Goal: Information Seeking & Learning: Learn about a topic

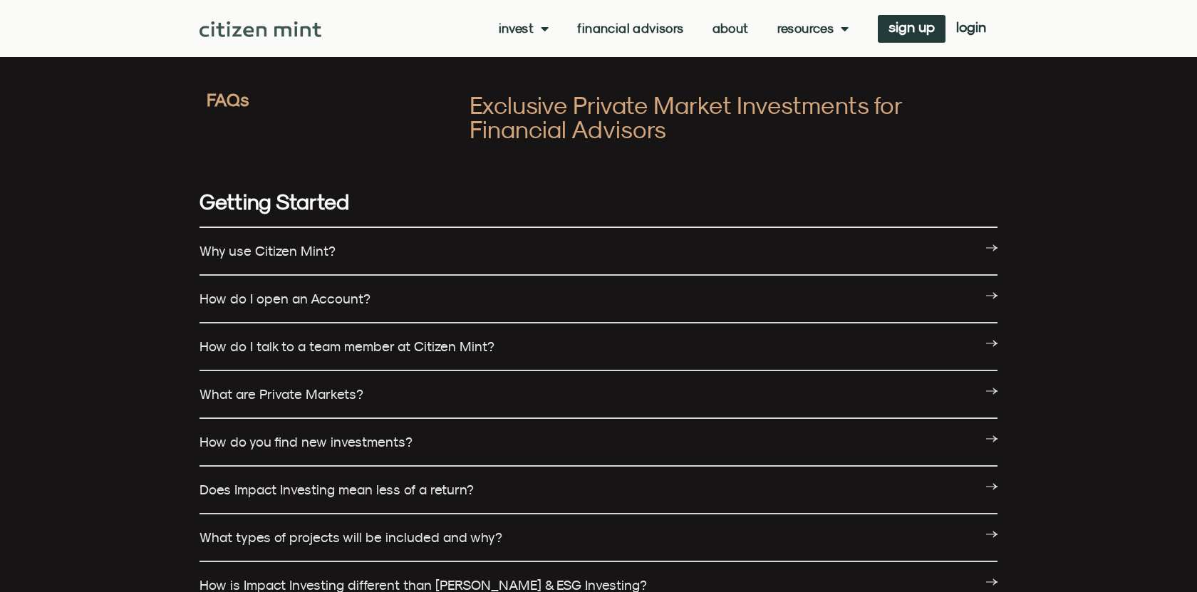
scroll to position [98, 0]
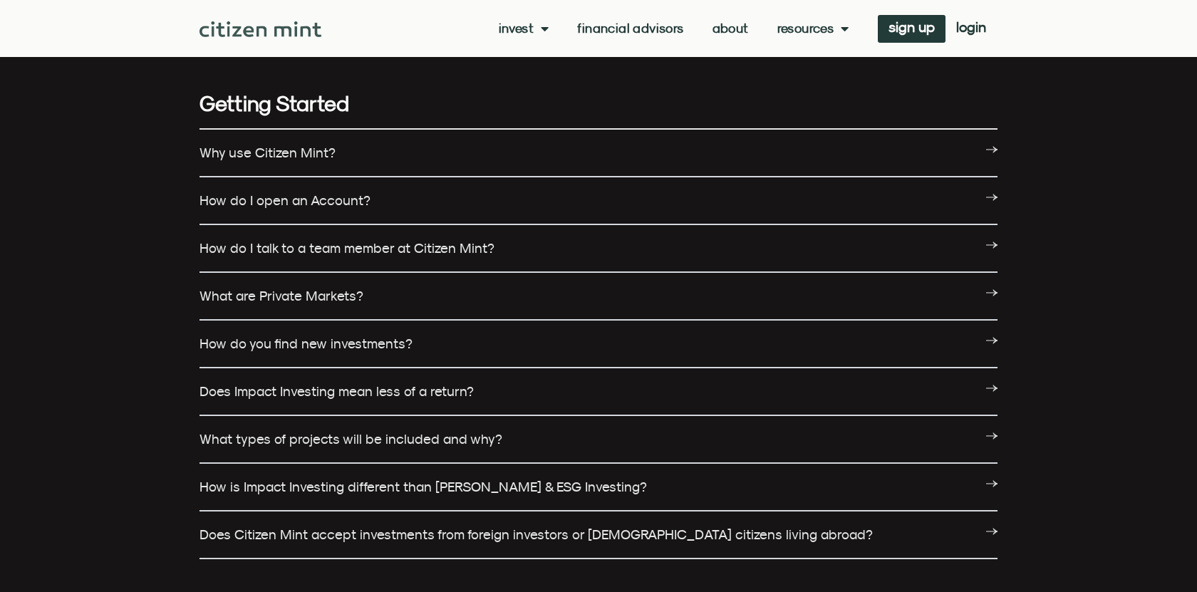
click at [987, 246] on icon at bounding box center [991, 244] width 11 height 11
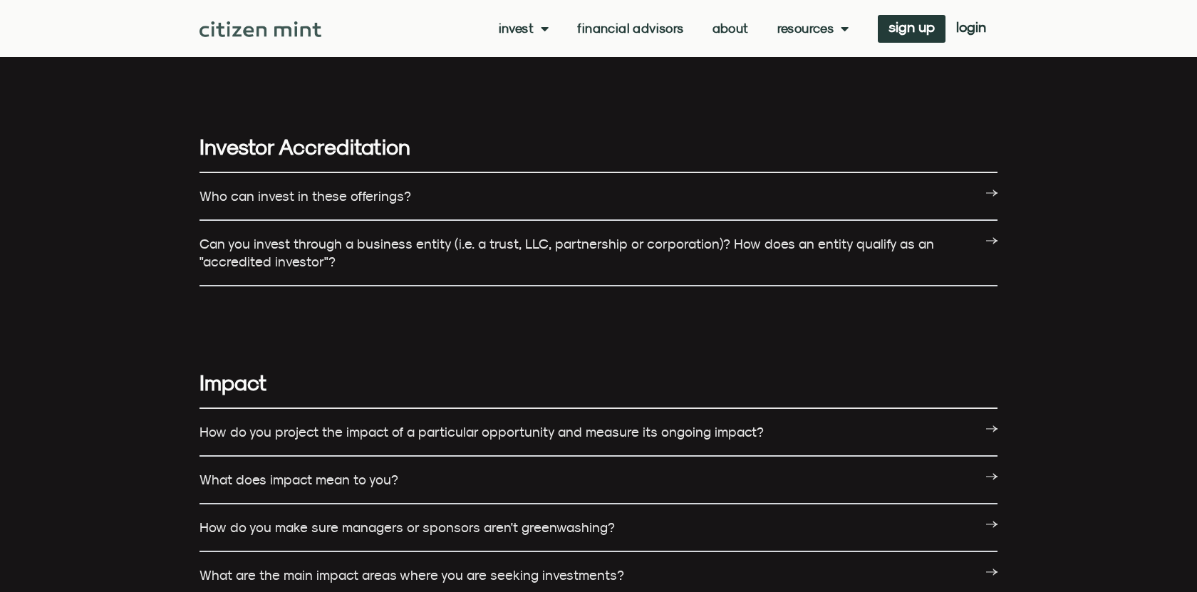
scroll to position [703, 0]
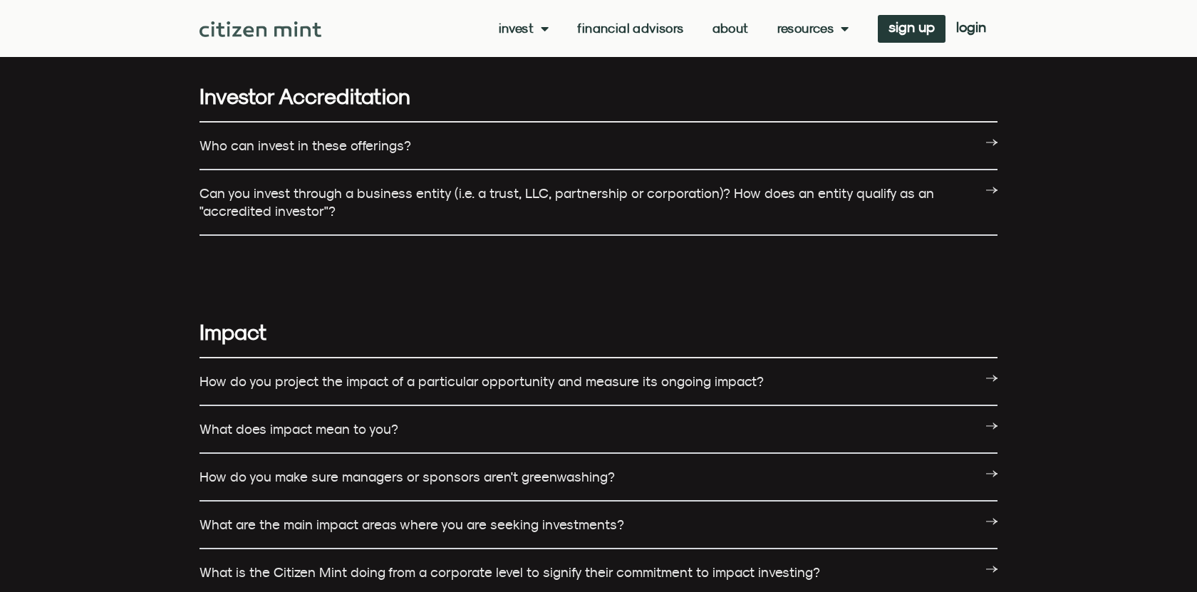
drag, startPoint x: 858, startPoint y: 206, endPoint x: 818, endPoint y: 212, distance: 40.3
click at [857, 205] on div "Can you invest through a business entity (i.e. a trust, LLC, partnership or cor…" at bounding box center [598, 203] width 798 height 66
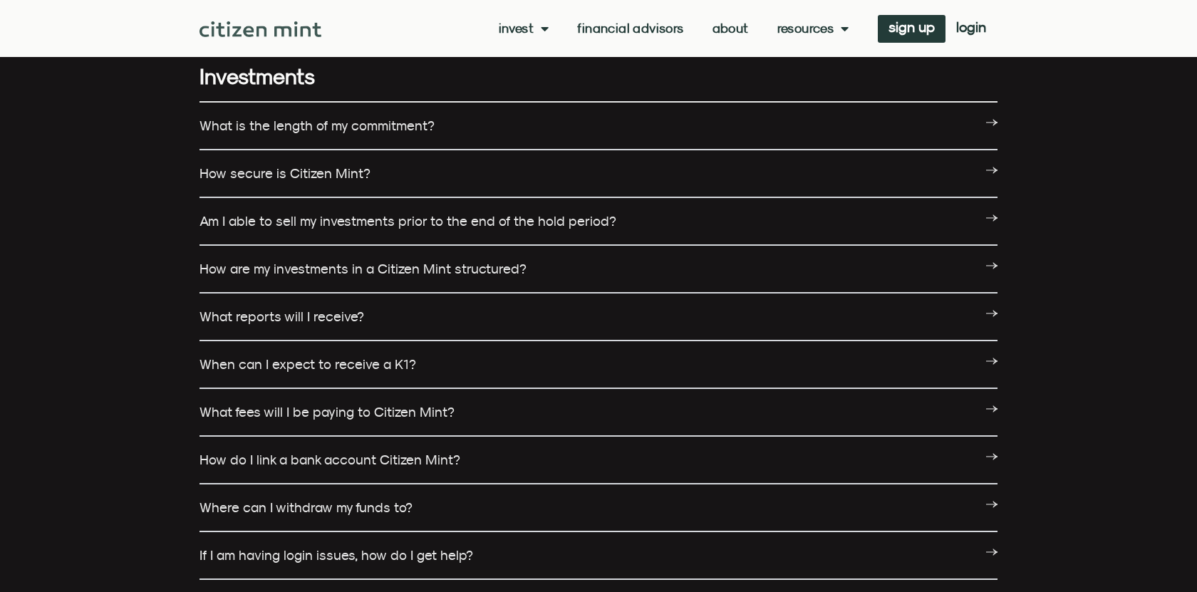
scroll to position [1674, 0]
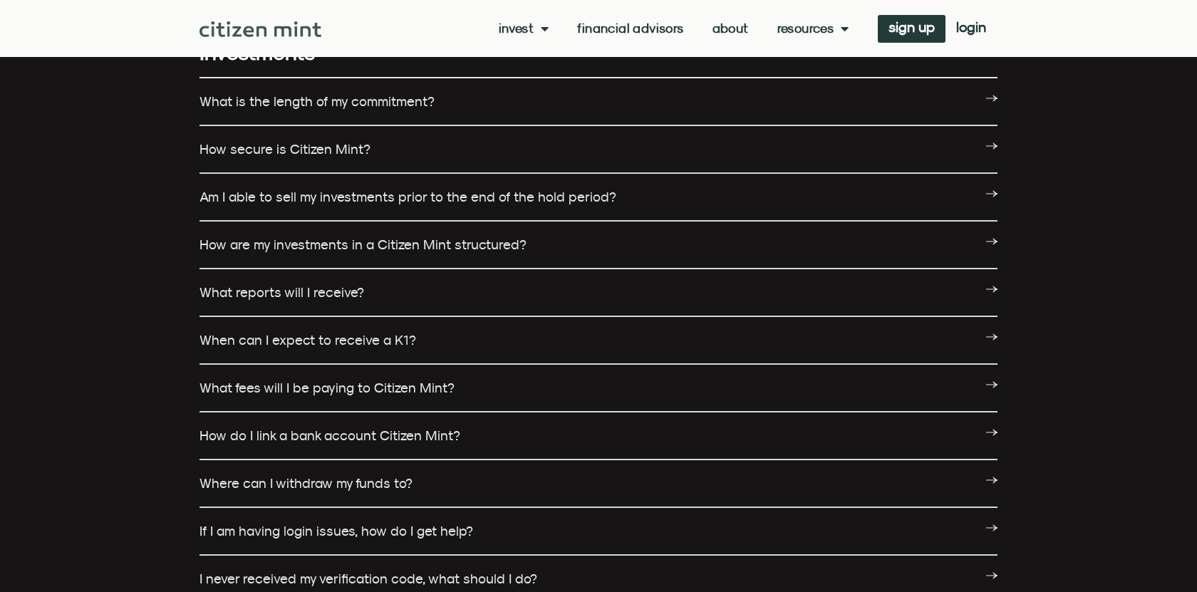
click at [267, 150] on link "How secure is Citizen Mint?" at bounding box center [284, 149] width 171 height 16
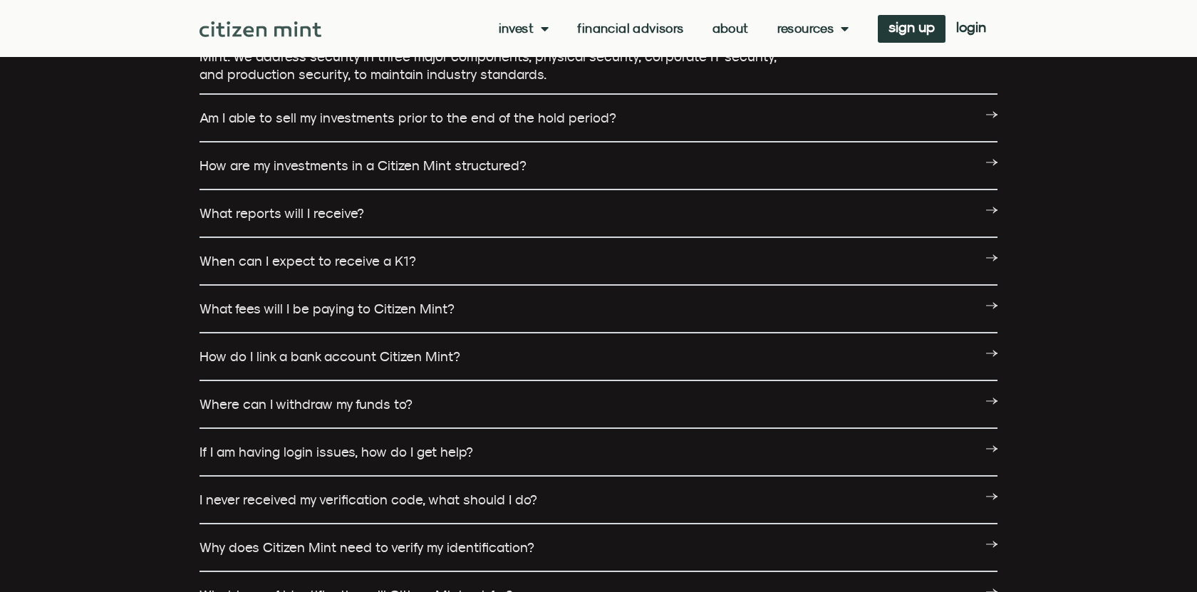
scroll to position [1832, 0]
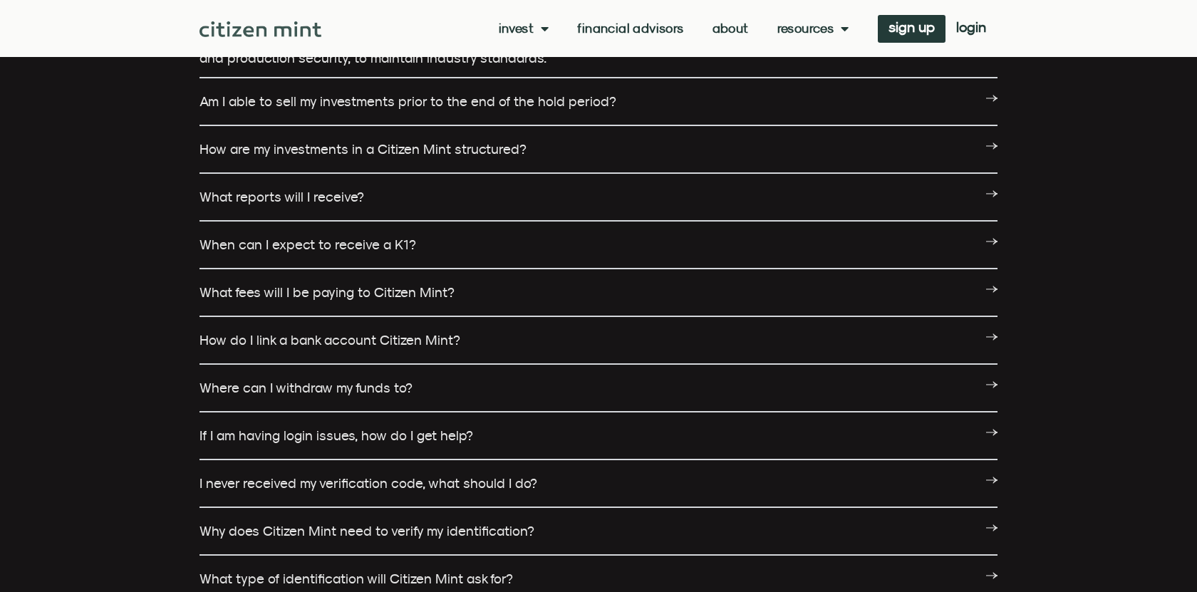
click at [316, 298] on link "What fees will I be paying to Citizen Mint?" at bounding box center [326, 292] width 255 height 16
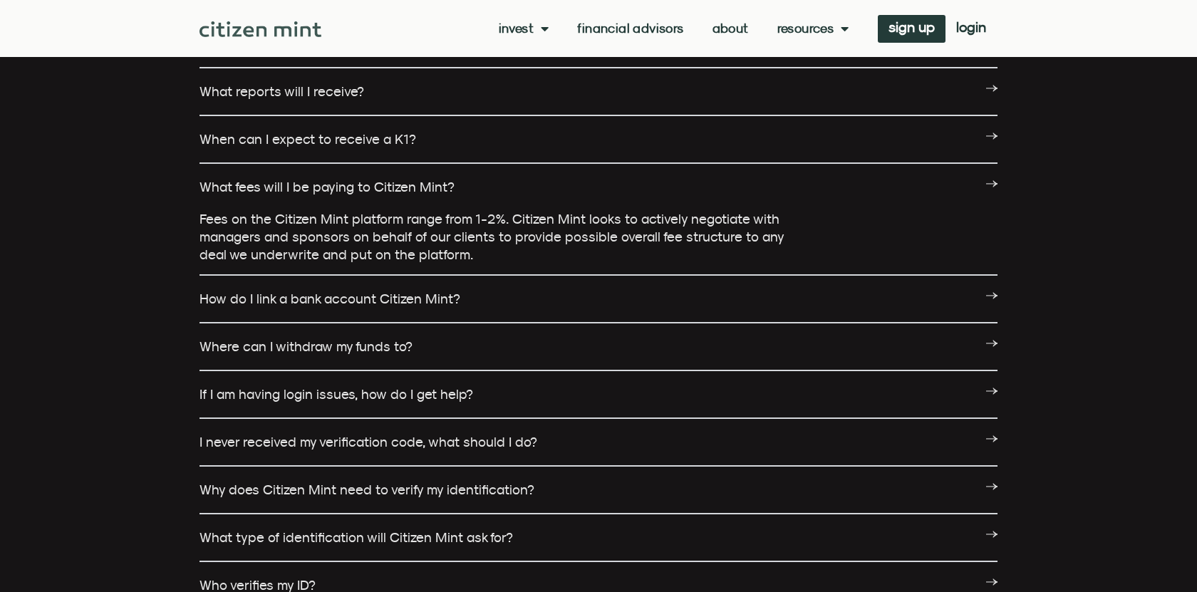
scroll to position [1949, 0]
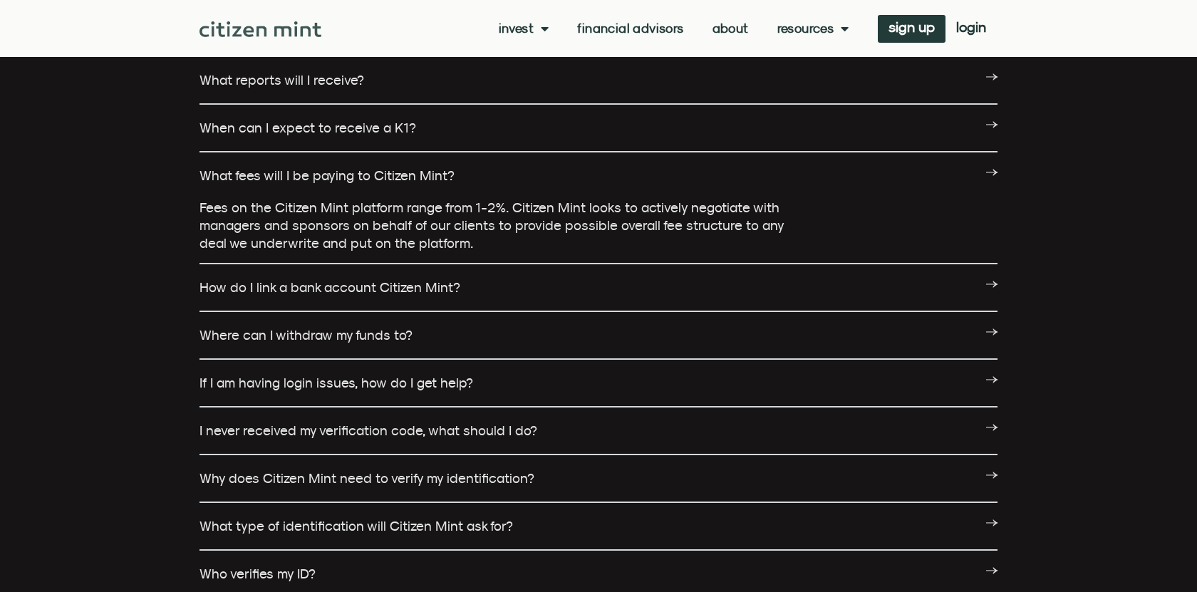
click at [365, 288] on link "How do I link a bank account Citizen Mint?" at bounding box center [329, 287] width 261 height 16
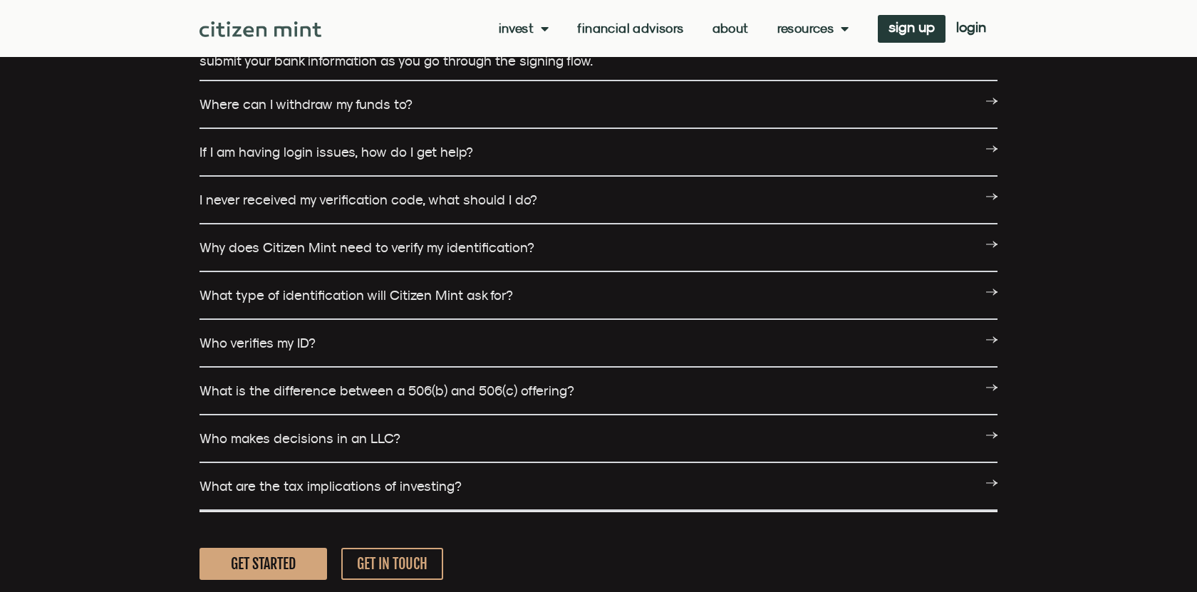
scroll to position [2252, 0]
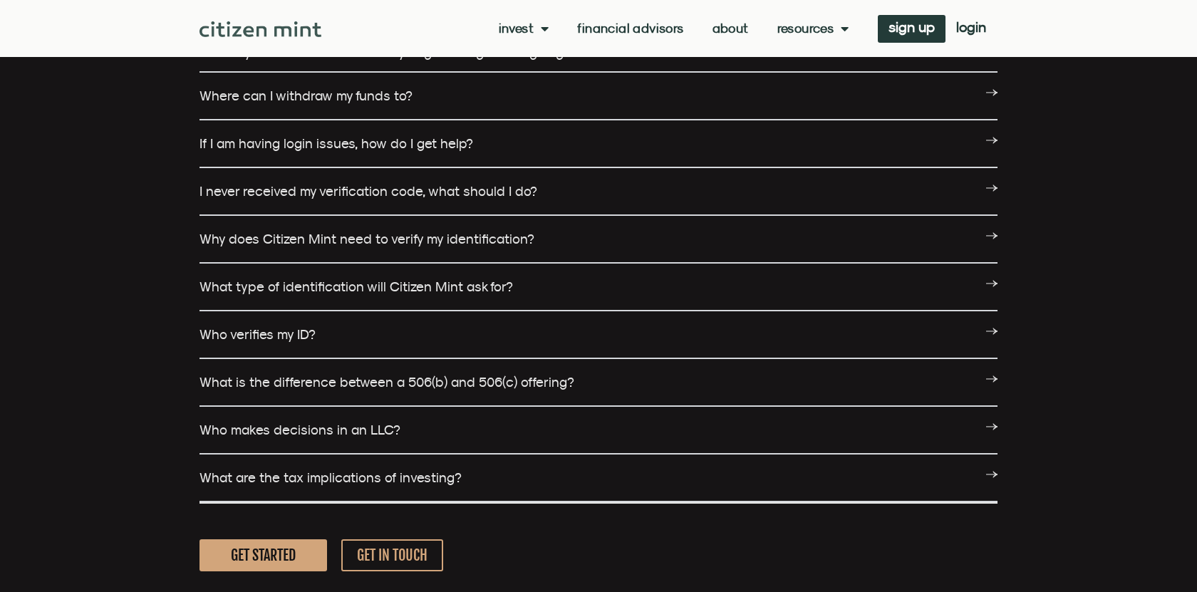
click at [457, 382] on link "What is the difference between a 506(b) and 506(c) offering?" at bounding box center [386, 382] width 375 height 16
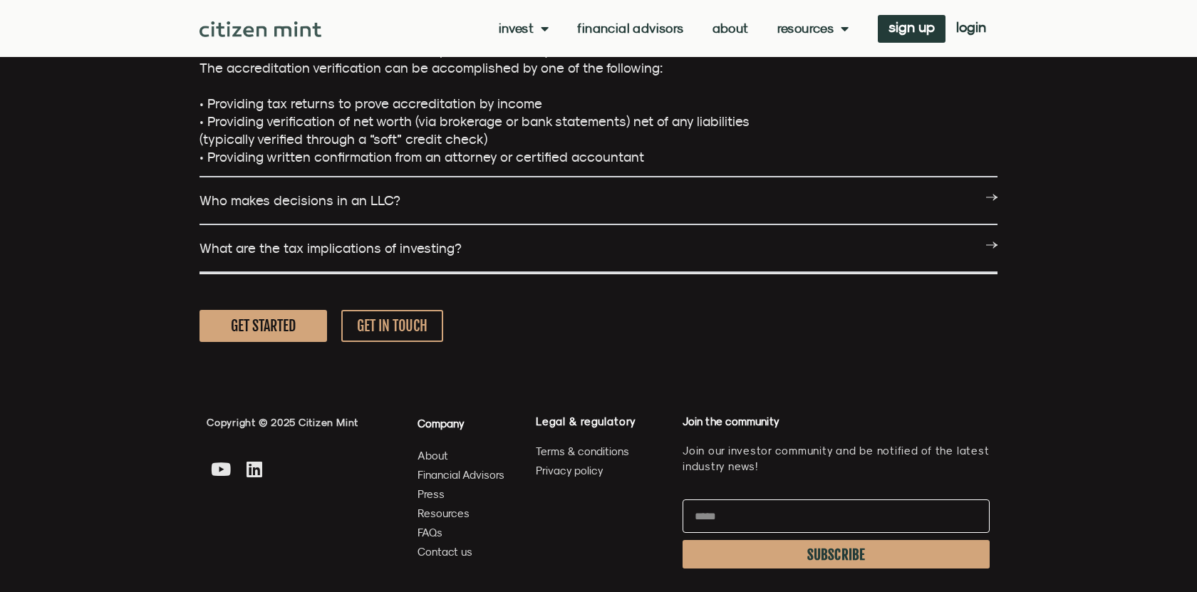
scroll to position [2946, 0]
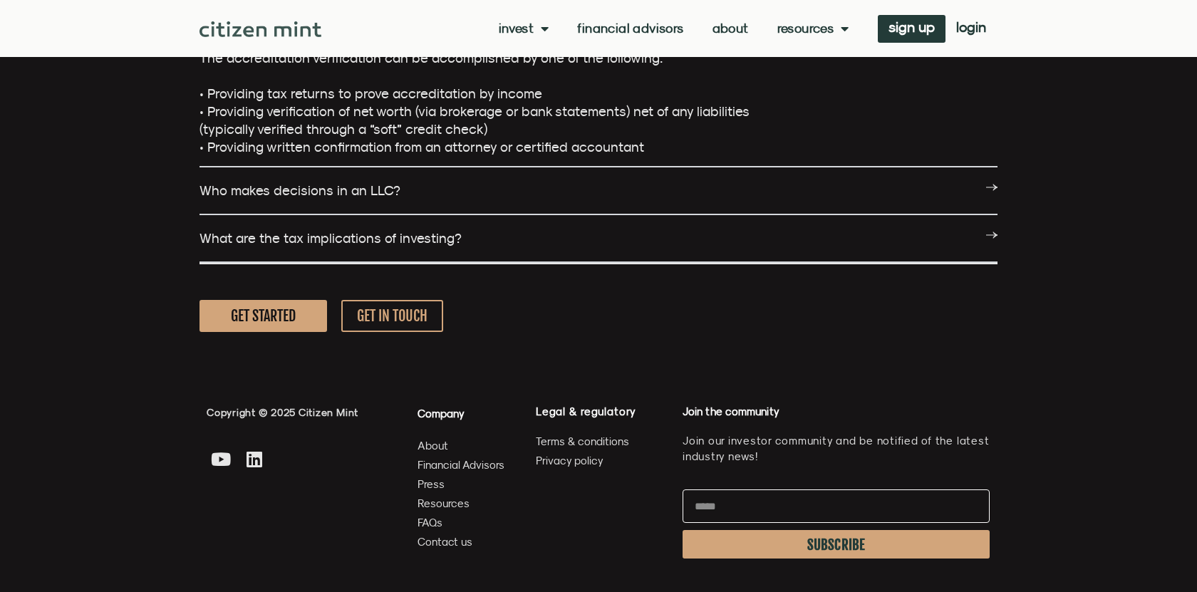
click at [310, 249] on div "What are the tax implications of investing?" at bounding box center [598, 239] width 798 height 48
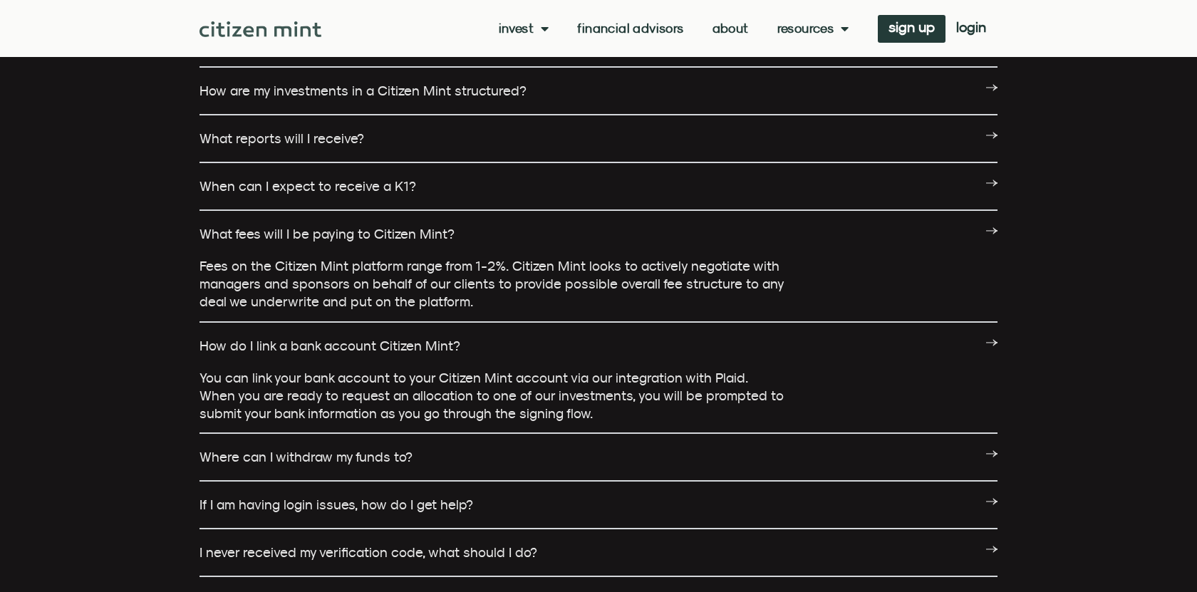
scroll to position [1887, 0]
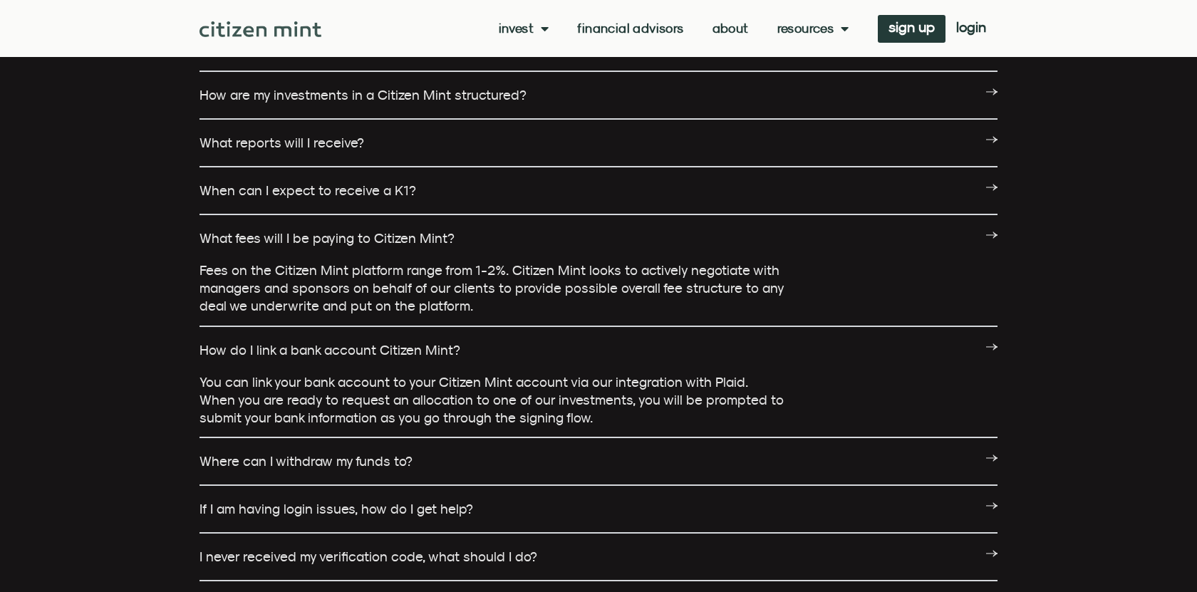
click at [407, 189] on link "When can I expect to receive a K1?" at bounding box center [307, 190] width 217 height 16
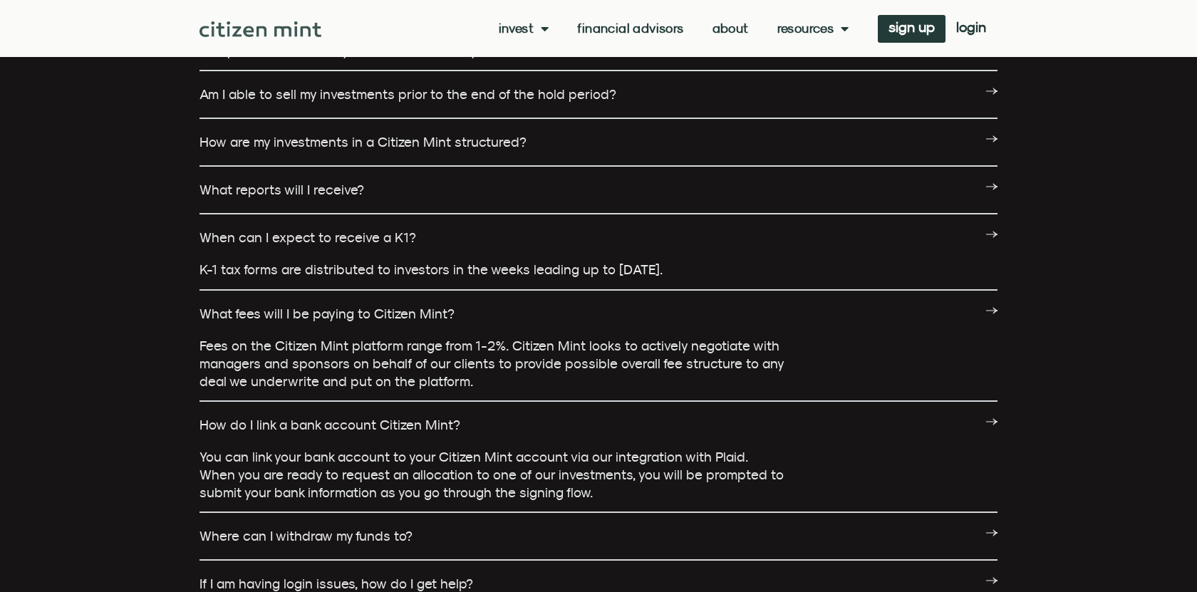
scroll to position [1838, 0]
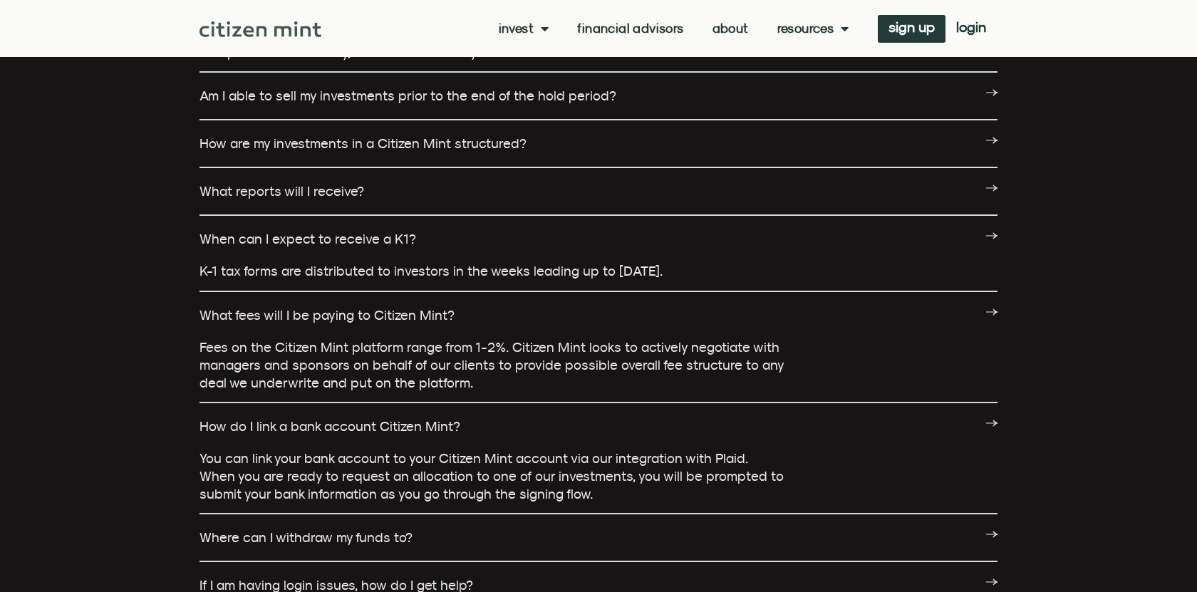
click at [301, 195] on link "What reports will I receive?" at bounding box center [281, 191] width 165 height 16
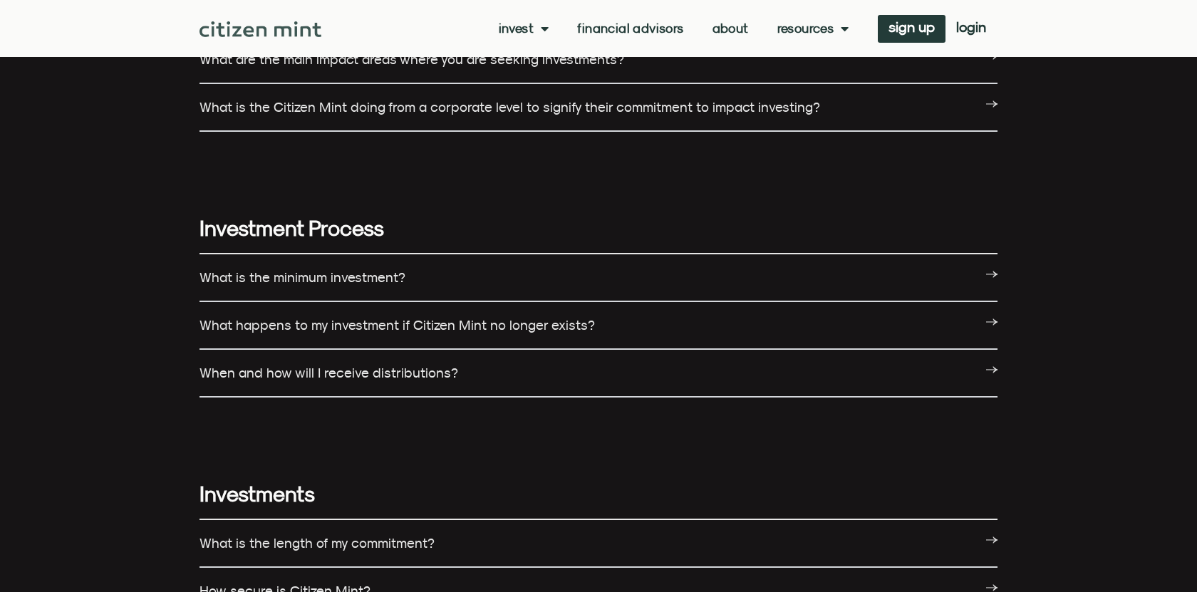
scroll to position [1231, 0]
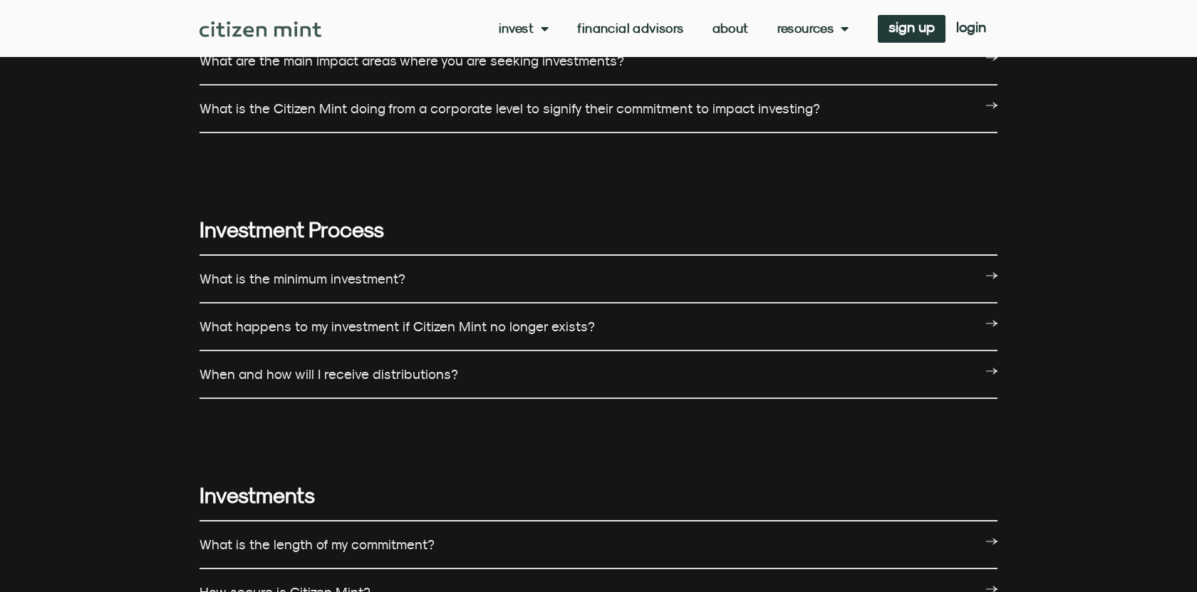
click at [420, 334] on div "What happens to my investment if Citizen Mint no longer exists?" at bounding box center [598, 327] width 798 height 48
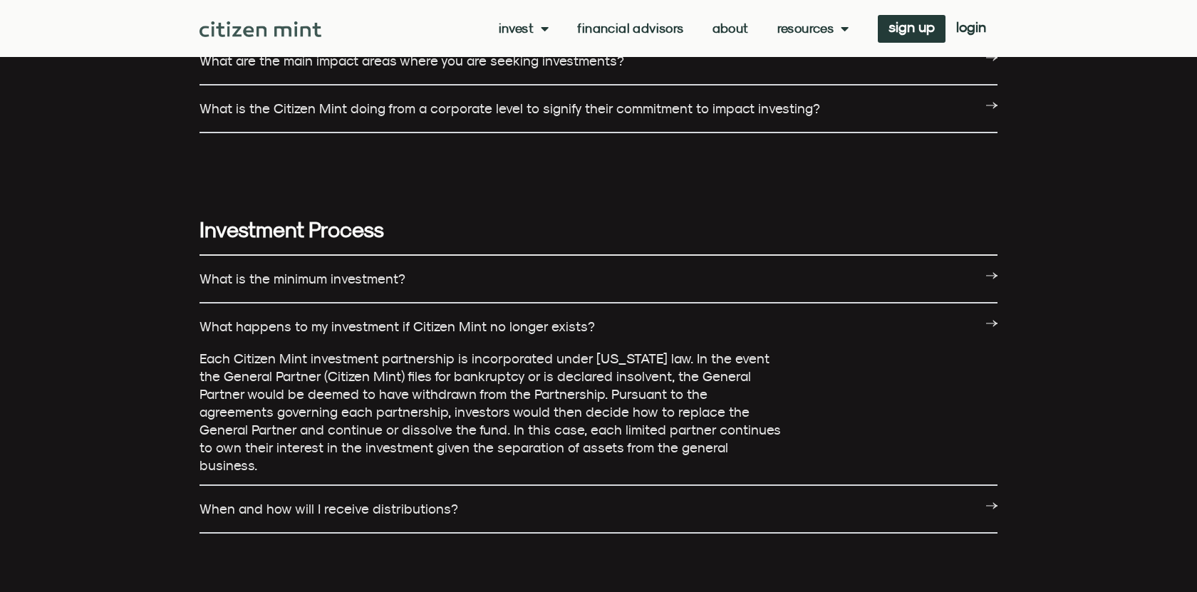
drag, startPoint x: 334, startPoint y: 285, endPoint x: 266, endPoint y: 292, distance: 68.0
click at [334, 285] on link "What is the minimum investment?" at bounding box center [302, 279] width 206 height 16
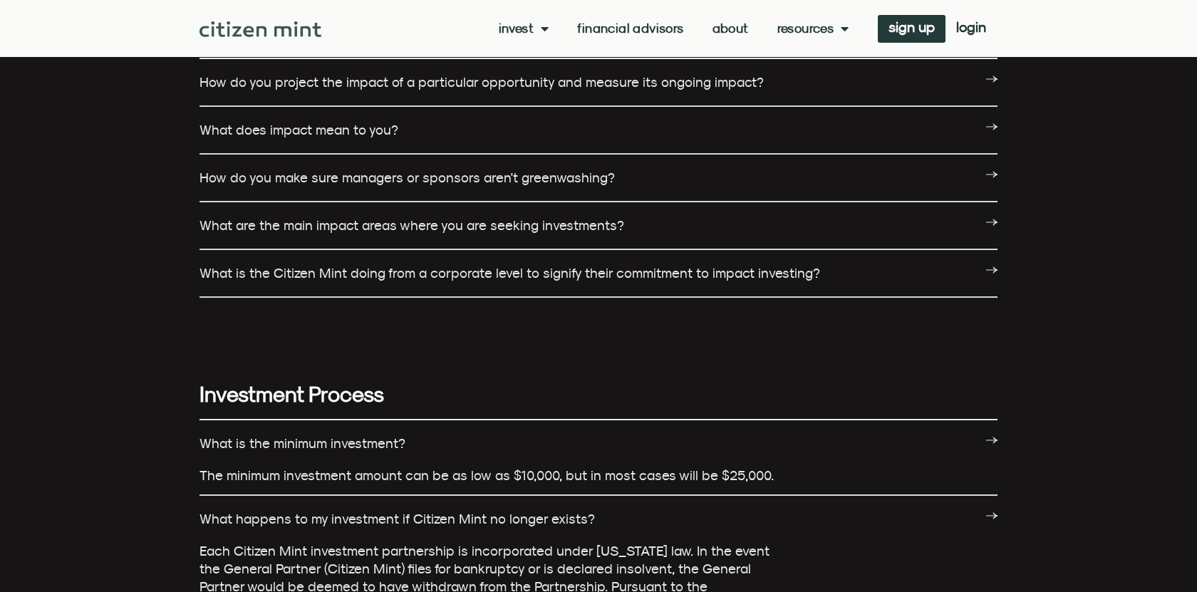
scroll to position [1059, 0]
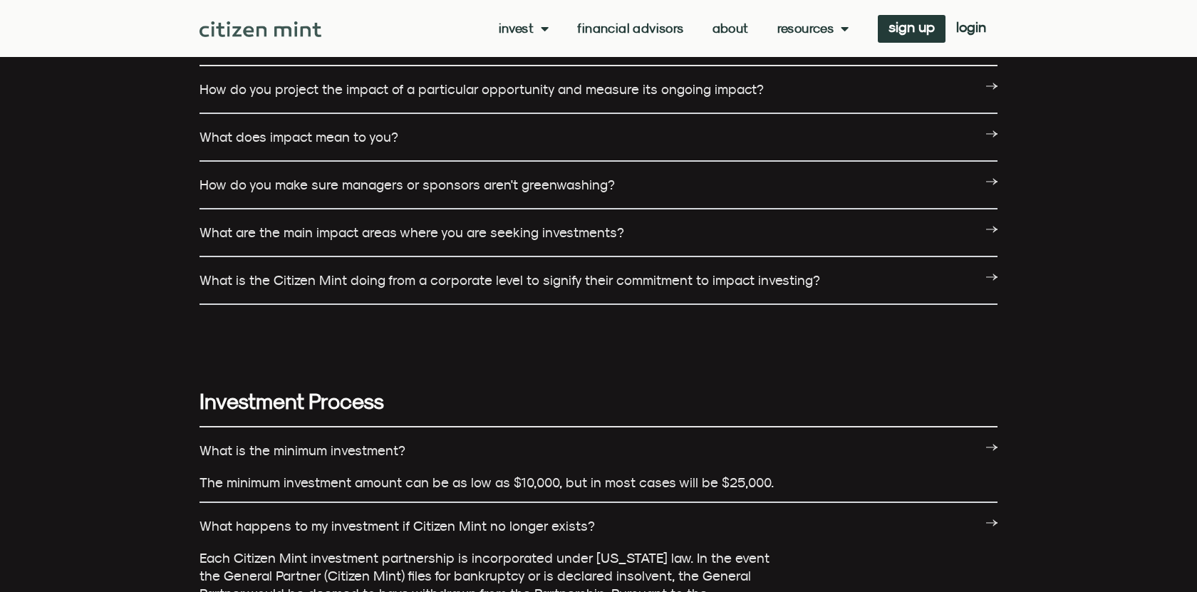
click at [335, 141] on link "What does impact mean to you?" at bounding box center [298, 137] width 199 height 16
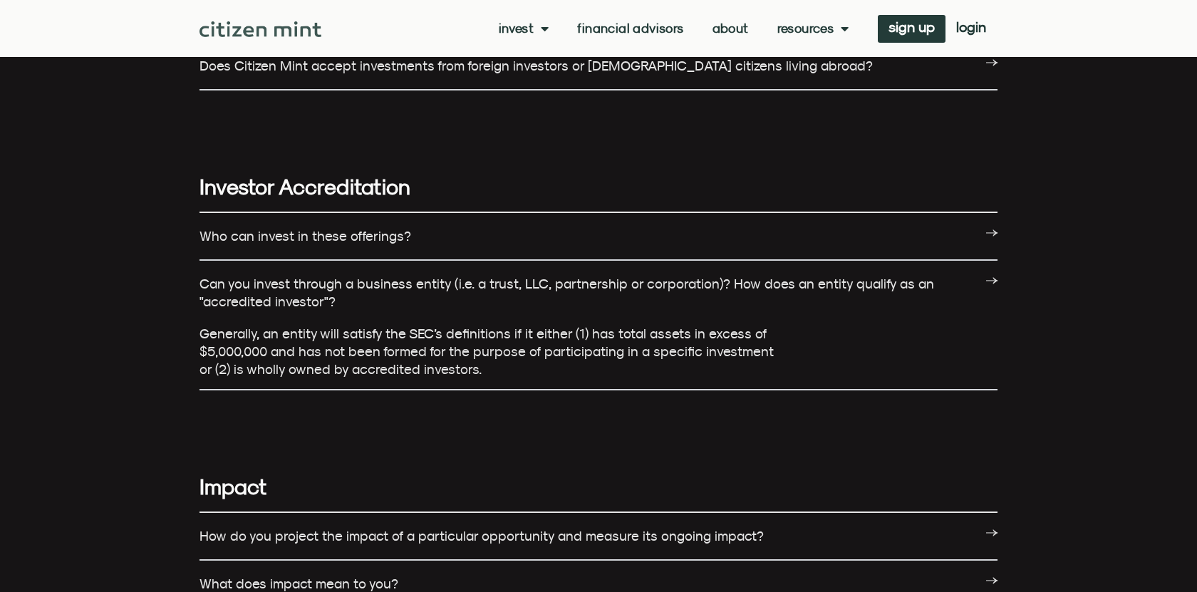
scroll to position [611, 0]
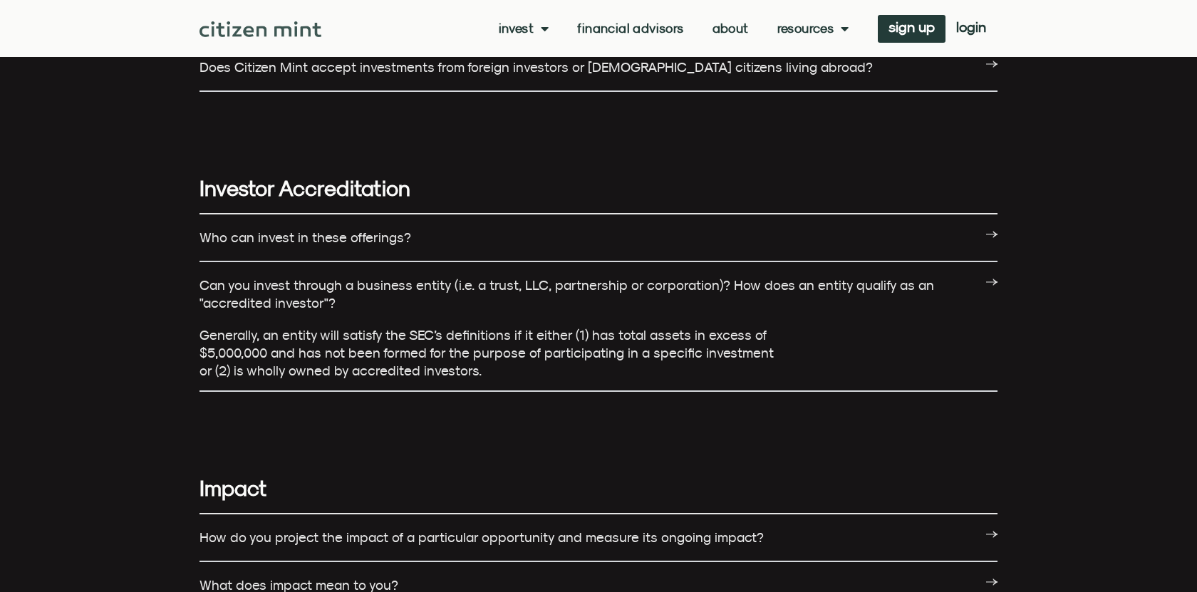
click at [254, 242] on link "Who can invest in these offerings?" at bounding box center [305, 237] width 212 height 16
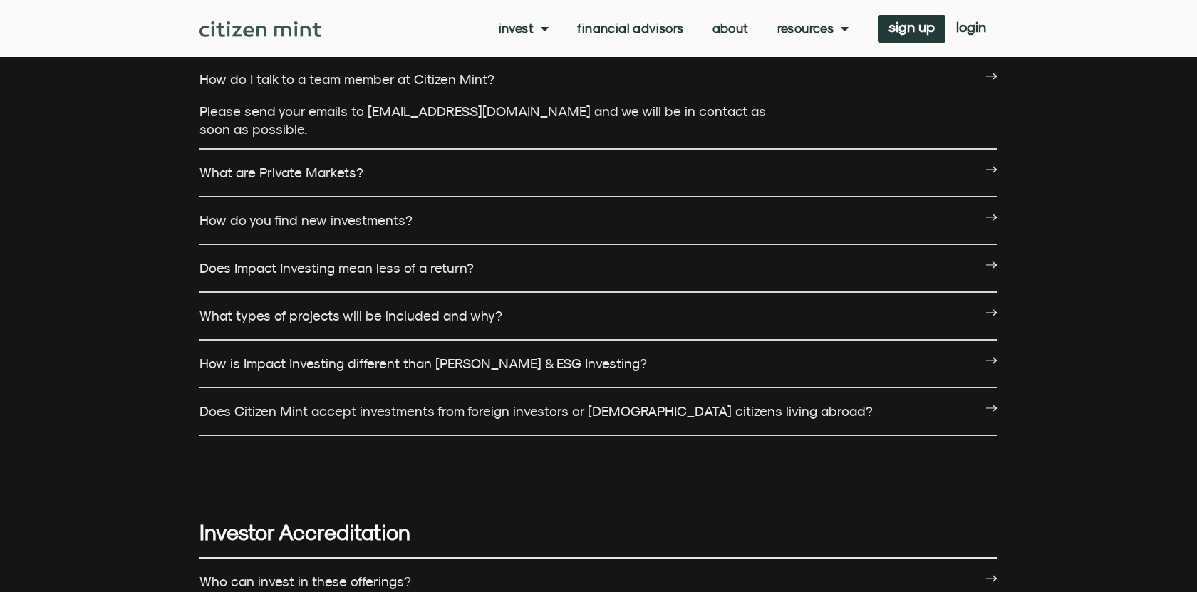
scroll to position [0, 0]
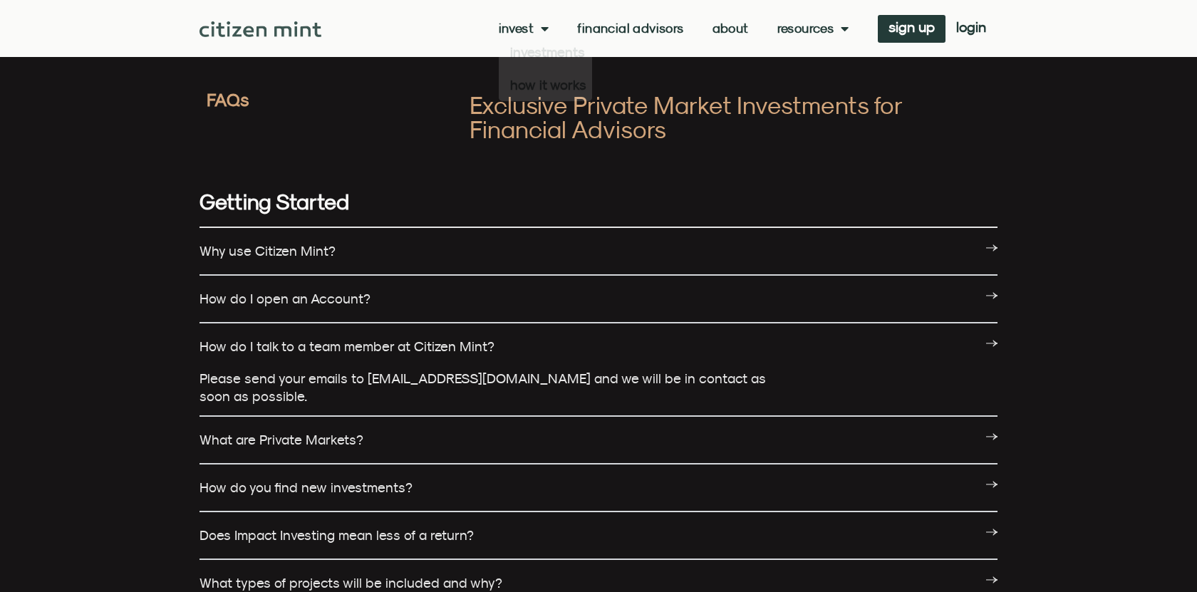
click at [633, 24] on link "Financial Advisors" at bounding box center [630, 28] width 106 height 14
